Goal: Navigation & Orientation: Find specific page/section

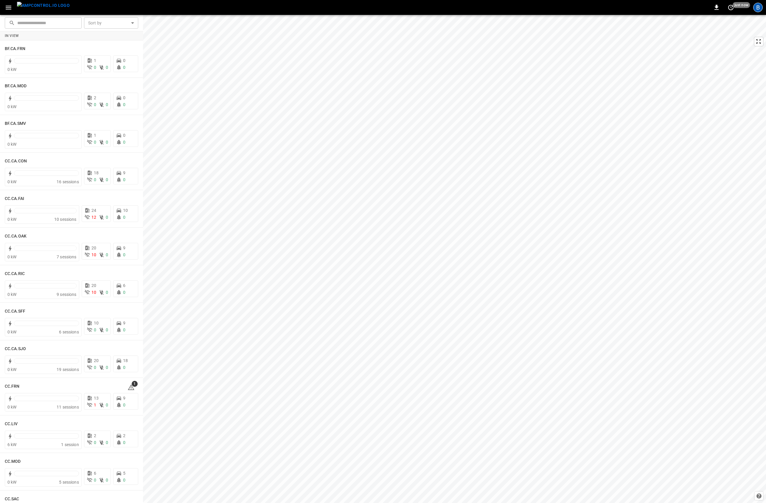
click at [761, 9] on div "B" at bounding box center [759, 8] width 10 height 10
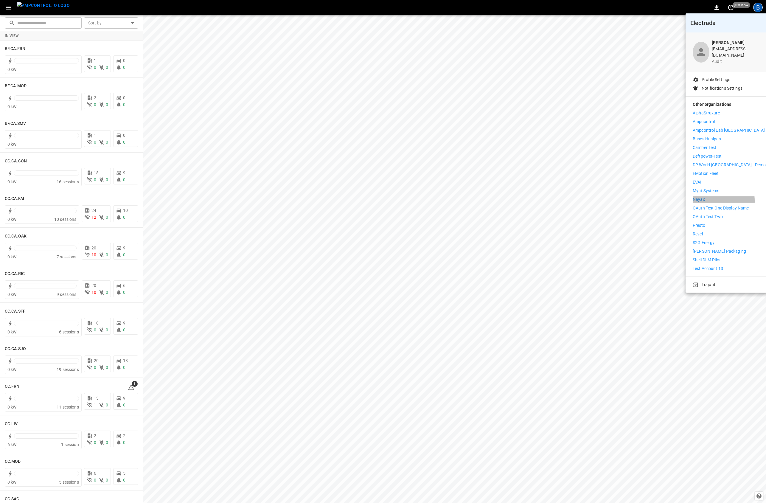
click at [698, 197] on p "Nayax" at bounding box center [699, 199] width 12 height 6
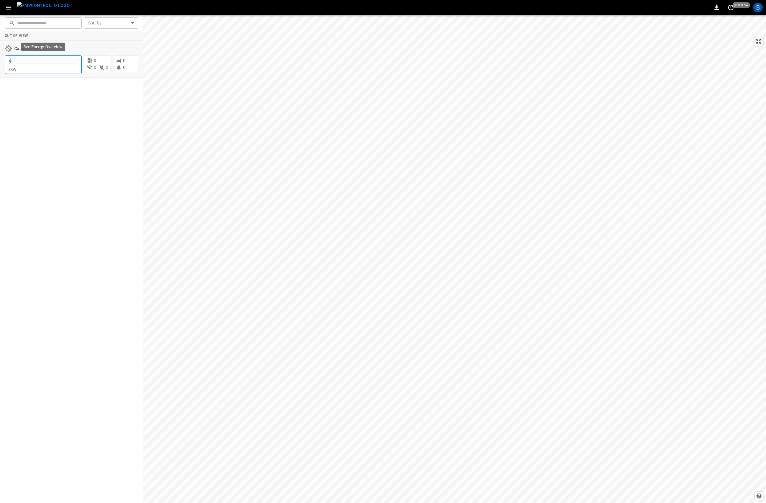
click at [44, 59] on div at bounding box center [46, 60] width 65 height 5
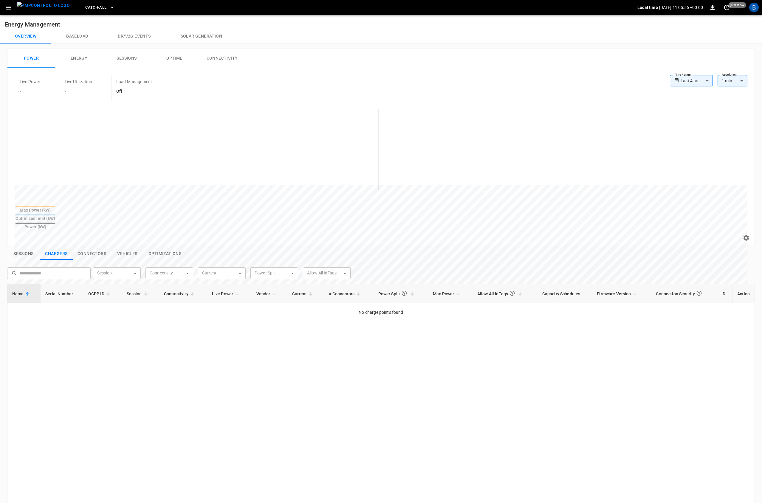
click at [386, 402] on div "Name Serial Number OCPP ID Session Connectivity Live Power Vendor Current # Con…" at bounding box center [381, 460] width 748 height 352
click at [393, 393] on div "Name Serial Number OCPP ID Session Connectivity Live Power Vendor Current # Con…" at bounding box center [381, 460] width 748 height 352
click at [5, 7] on icon "button" at bounding box center [8, 7] width 7 height 7
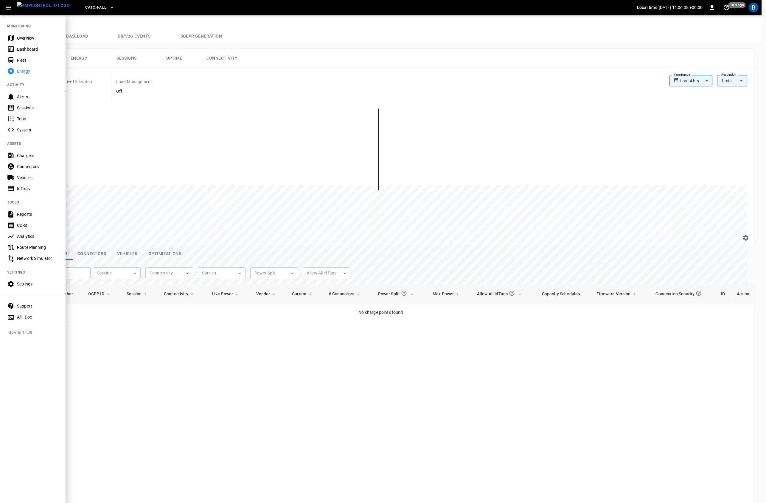
click at [36, 159] on div "Chargers" at bounding box center [33, 155] width 66 height 11
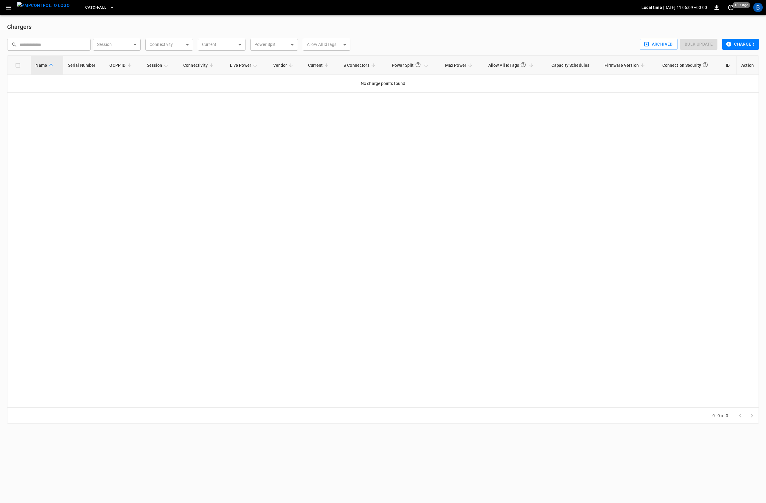
click at [201, 149] on div "Name Serial Number OCPP ID Session Connectivity Live Power Vendor Current # Con…" at bounding box center [383, 231] width 752 height 352
